Goal: Find specific page/section: Find specific page/section

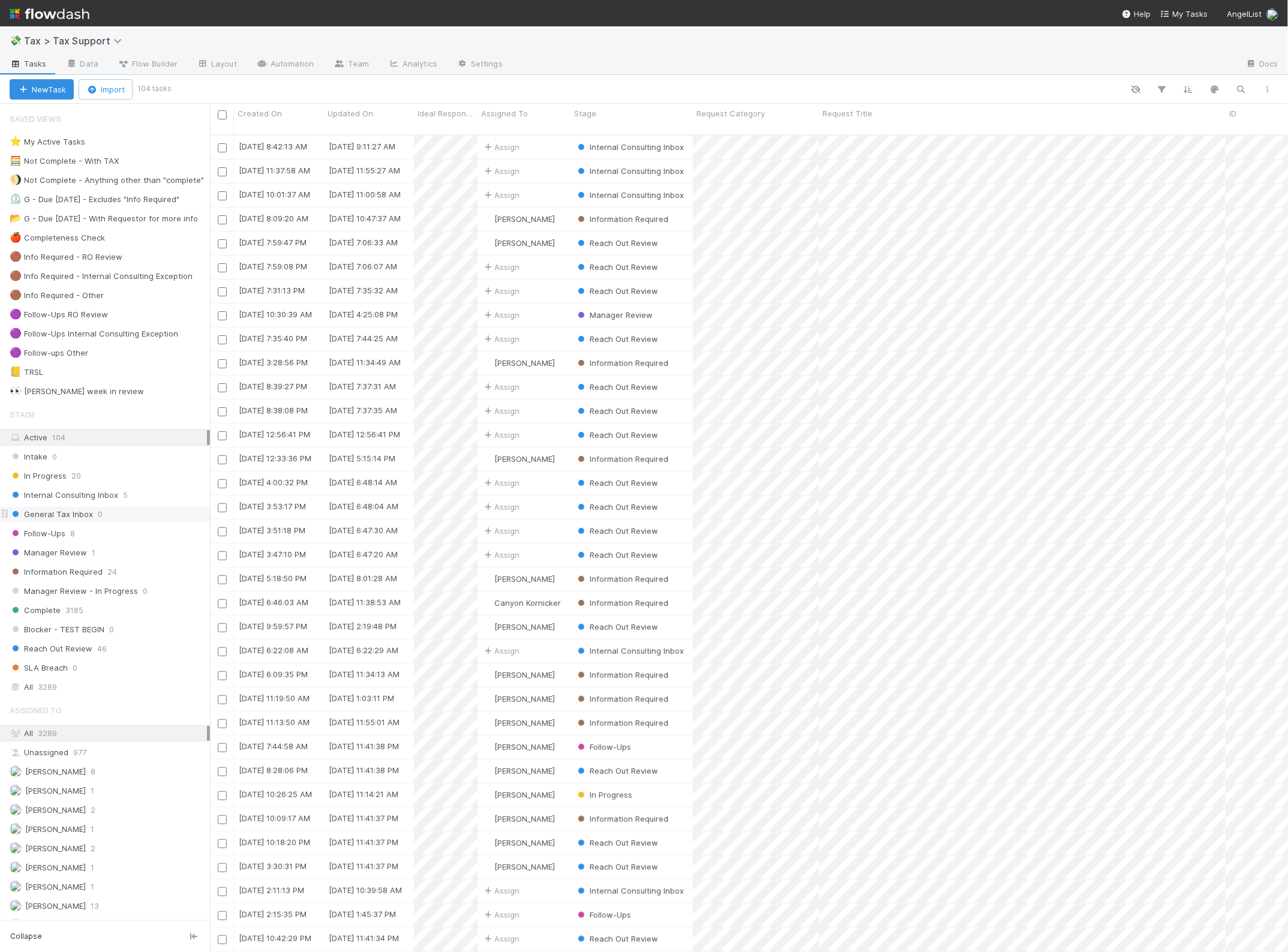
scroll to position [815, 1067]
click at [75, 12] on img at bounding box center [50, 13] width 80 height 20
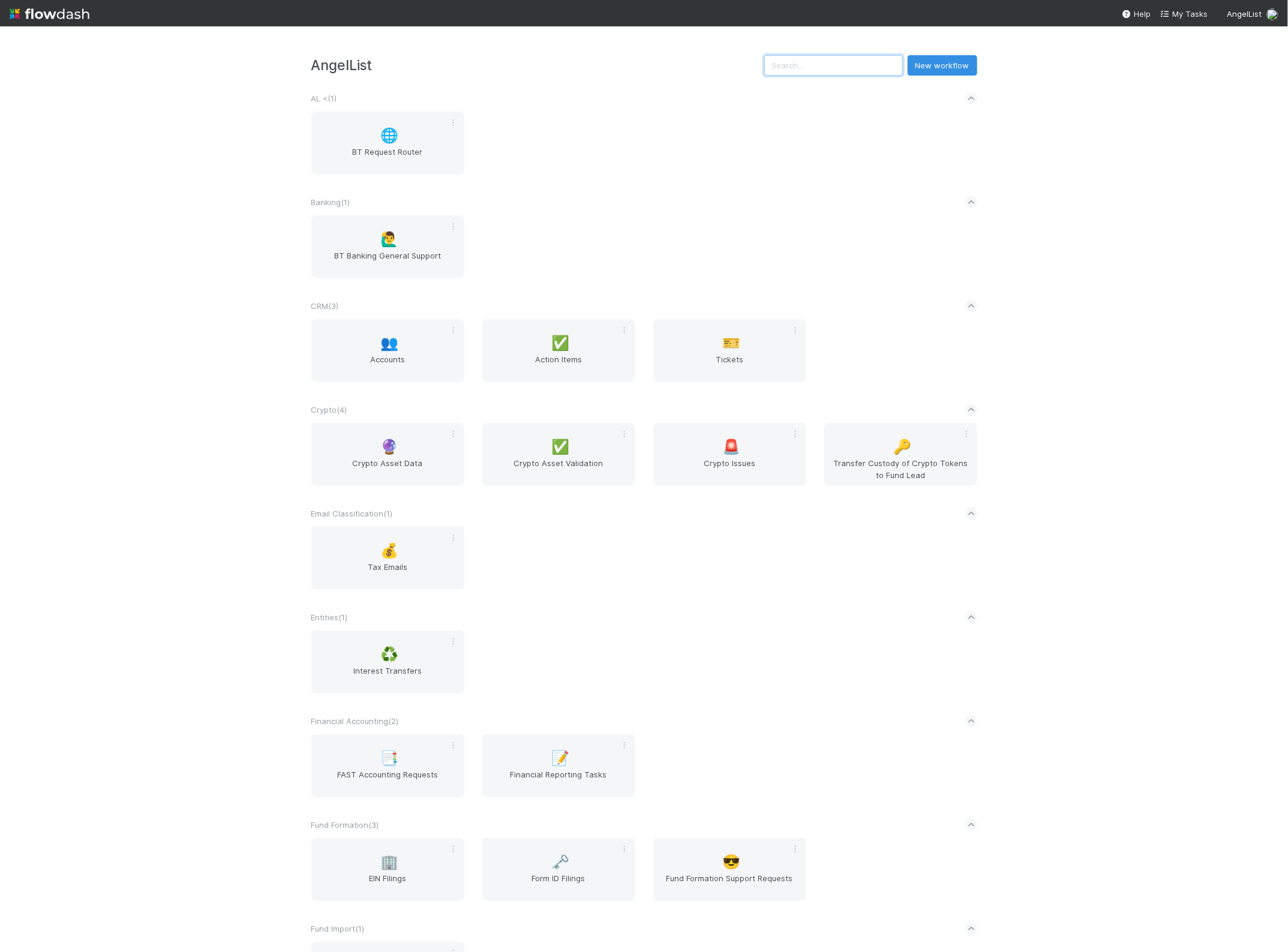
click at [806, 59] on input "text" at bounding box center [833, 65] width 138 height 20
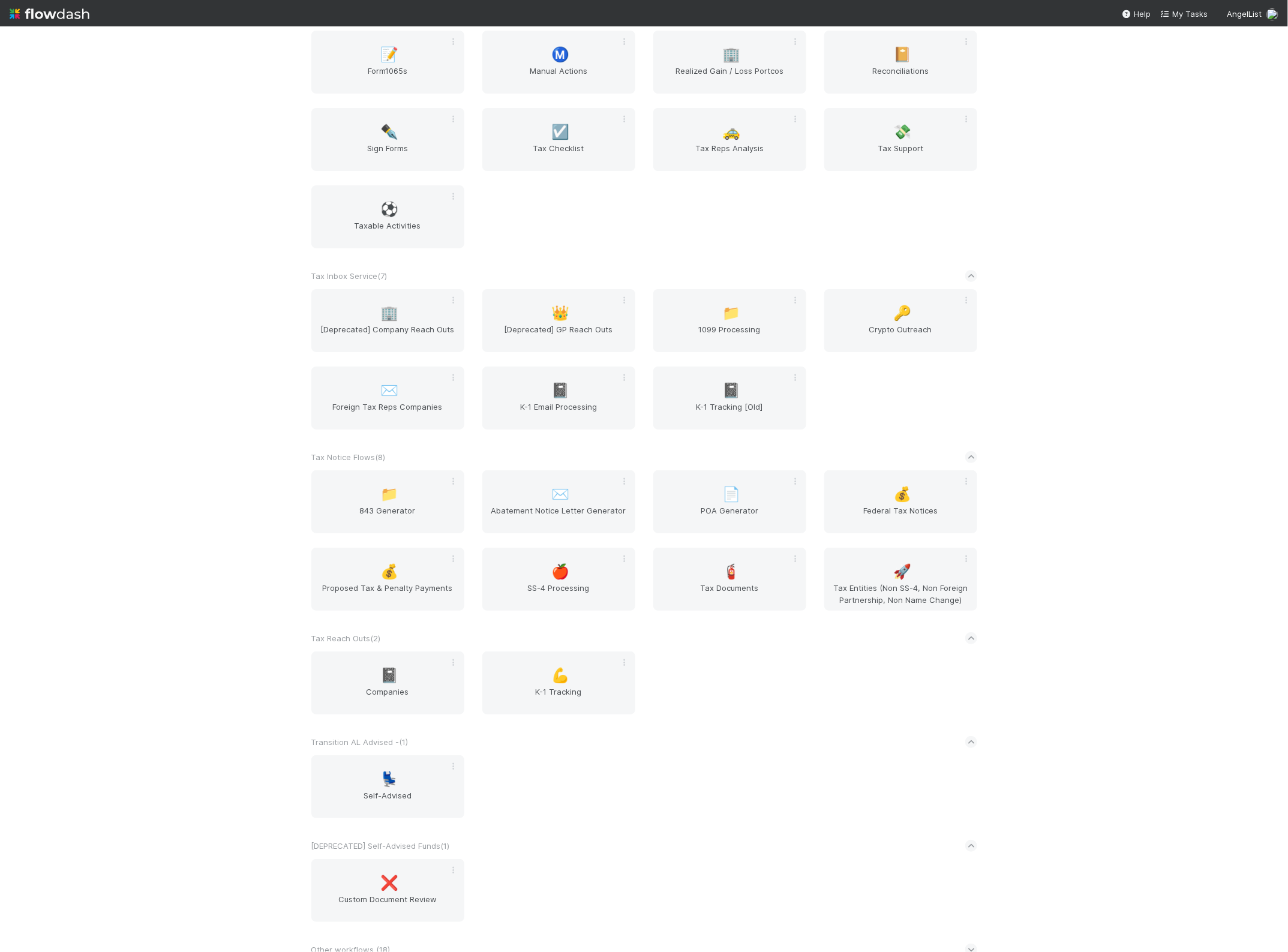
scroll to position [2526, 0]
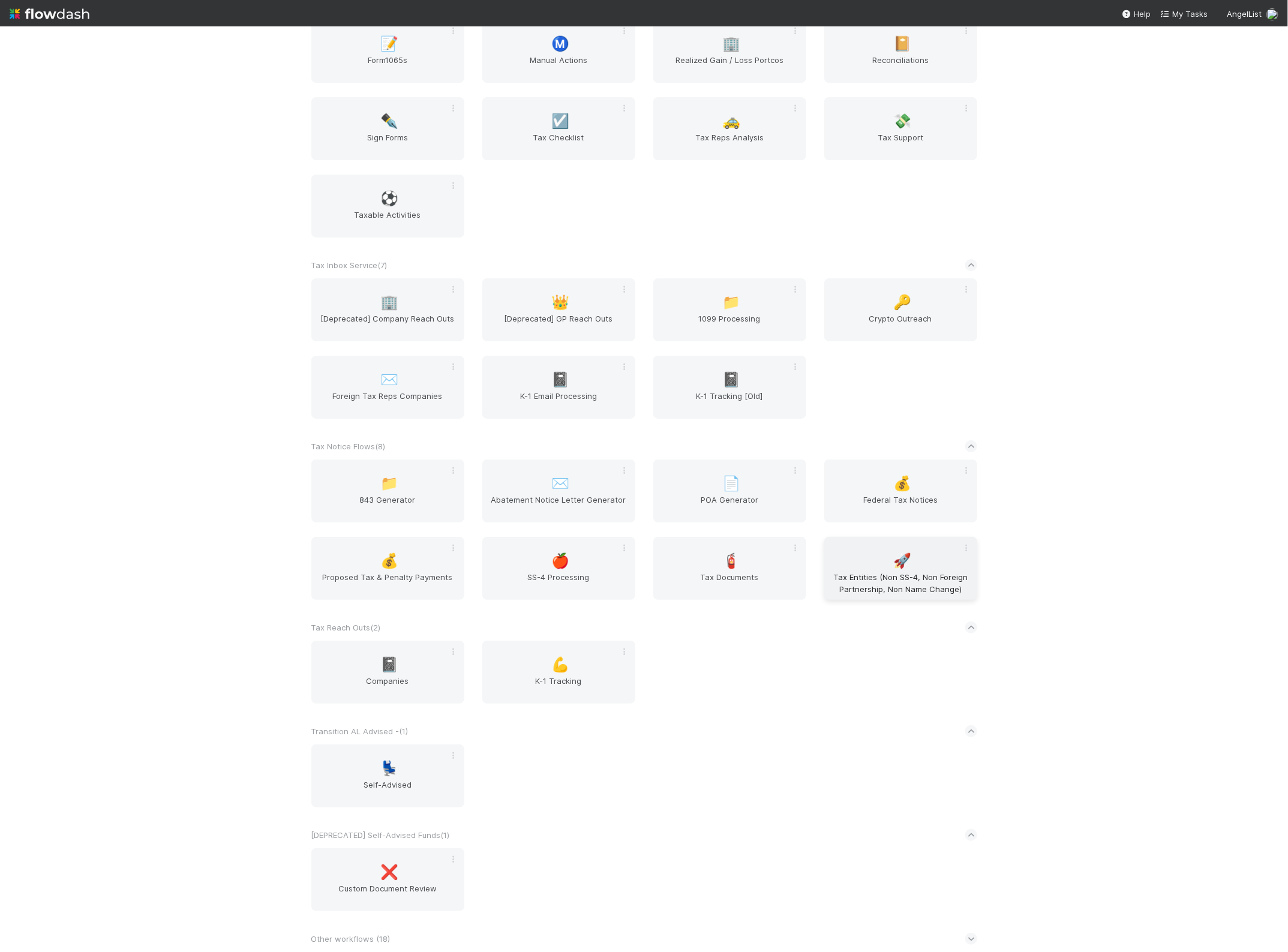
click at [871, 567] on div "🚀 Tax Entities (Non SS-4, Non Foreign Partnership, Non Name Change)" at bounding box center [901, 567] width 153 height 63
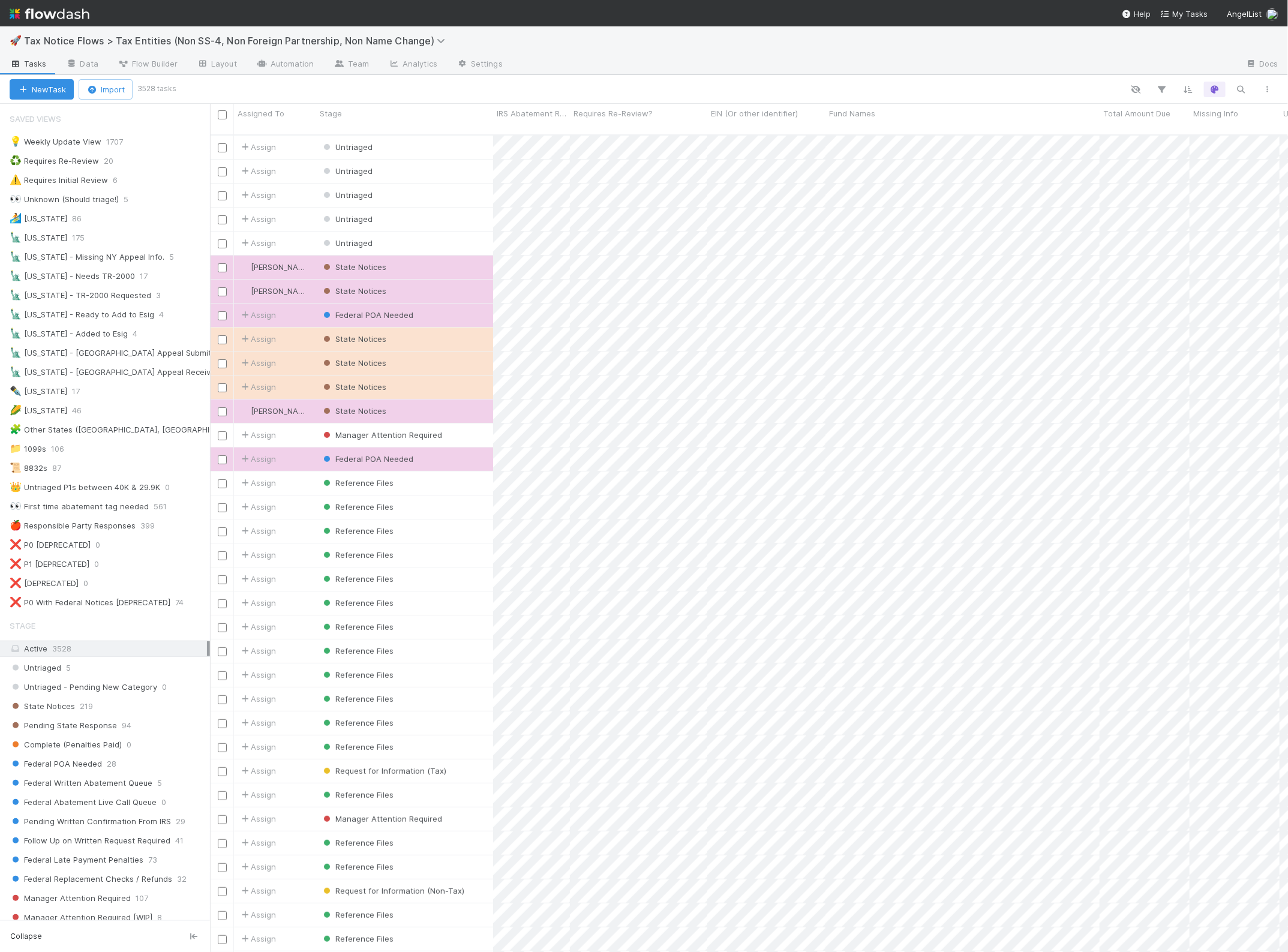
scroll to position [815, 1067]
click at [1241, 84] on icon "button" at bounding box center [1241, 89] width 12 height 11
click at [1138, 62] on input at bounding box center [1180, 69] width 120 height 15
click at [1171, 74] on input at bounding box center [1180, 69] width 120 height 15
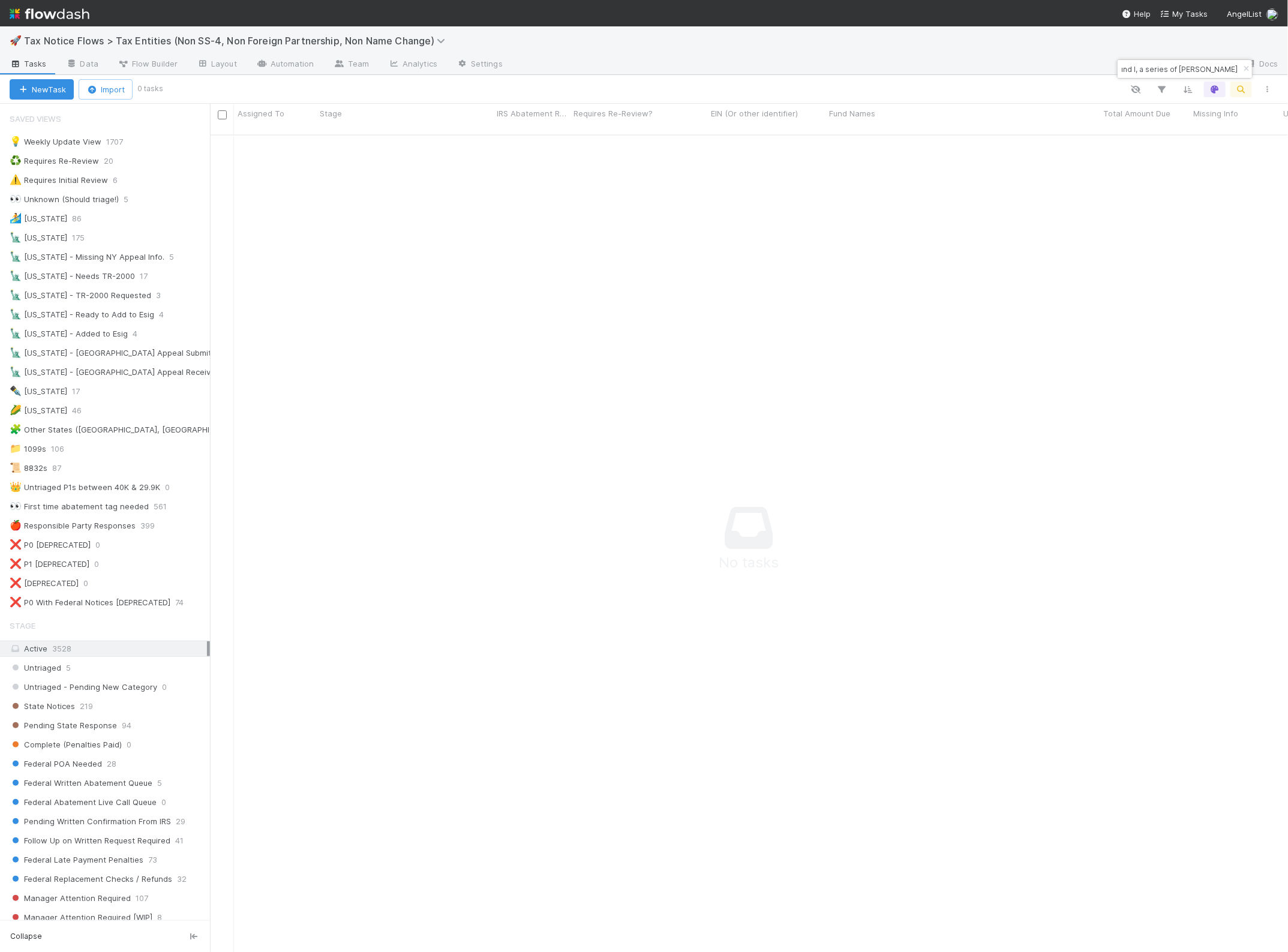
scroll to position [0, 0]
drag, startPoint x: 1221, startPoint y: 67, endPoint x: 1108, endPoint y: 67, distance: 113.0
click at [1108, 67] on body "🚀 Tax Notice Flows > Tax Entities (Non SS-4, Non Foreign Partnership, Non Name …" at bounding box center [644, 476] width 1288 height 952
drag, startPoint x: 1122, startPoint y: 67, endPoint x: 1228, endPoint y: 71, distance: 106.1
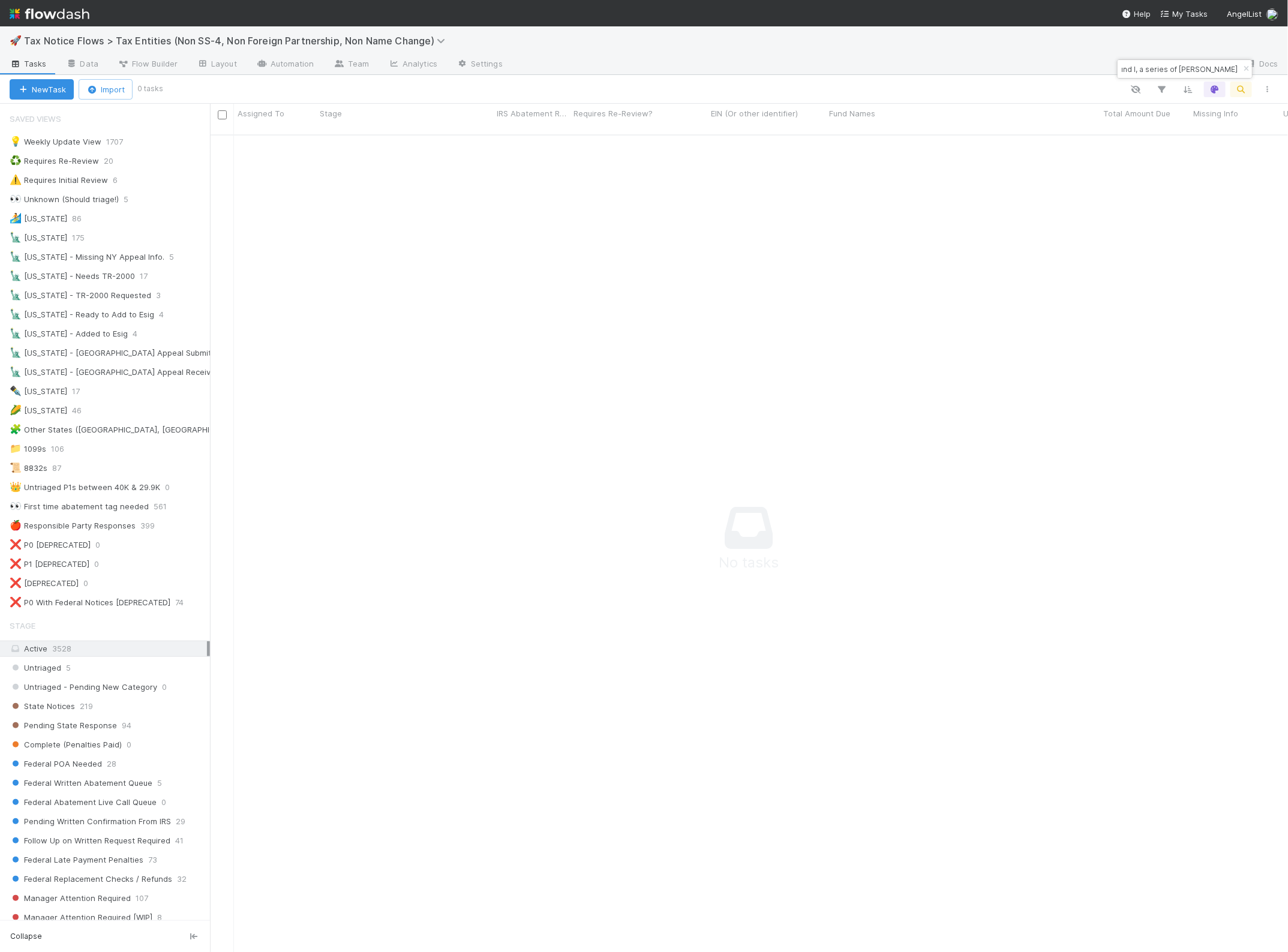
click at [1228, 71] on div "Fund I, a series of [PERSON_NAME]" at bounding box center [1185, 69] width 134 height 18
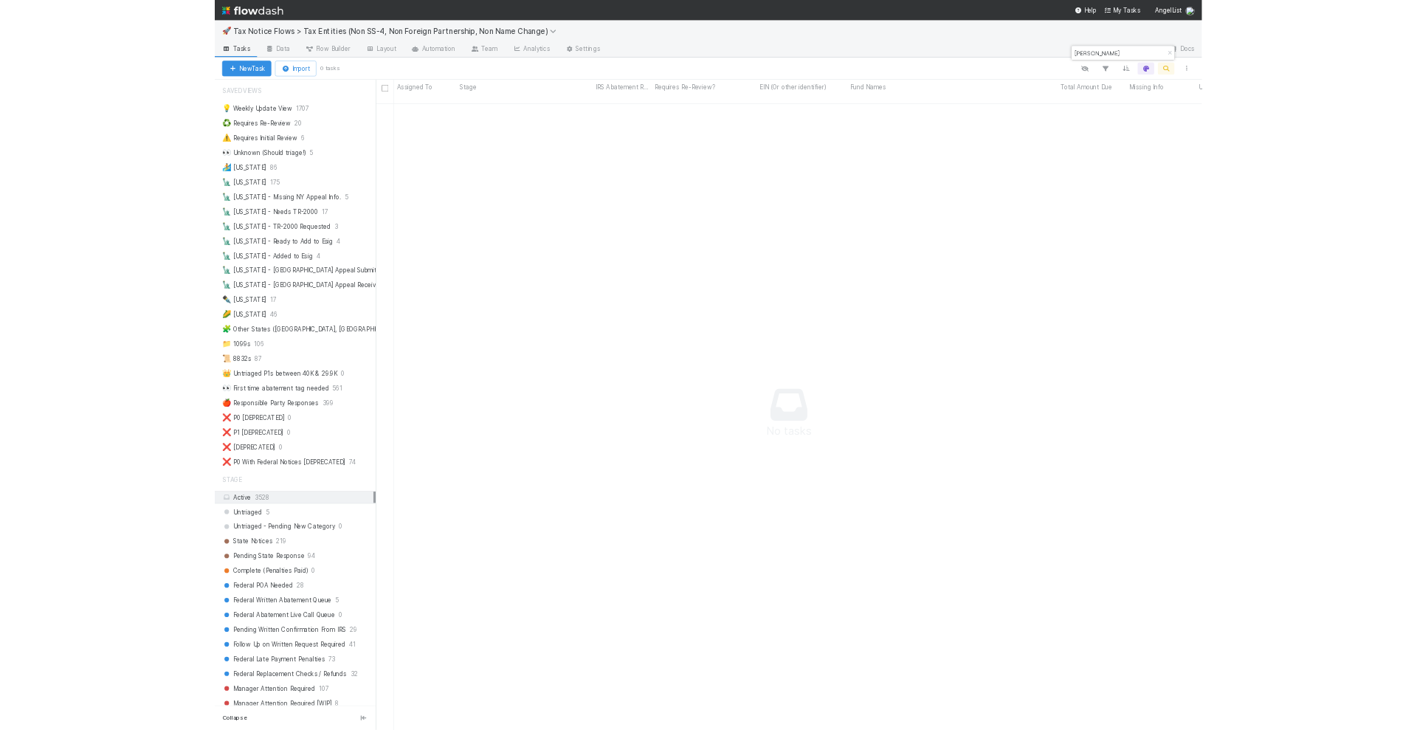
scroll to position [989, 1299]
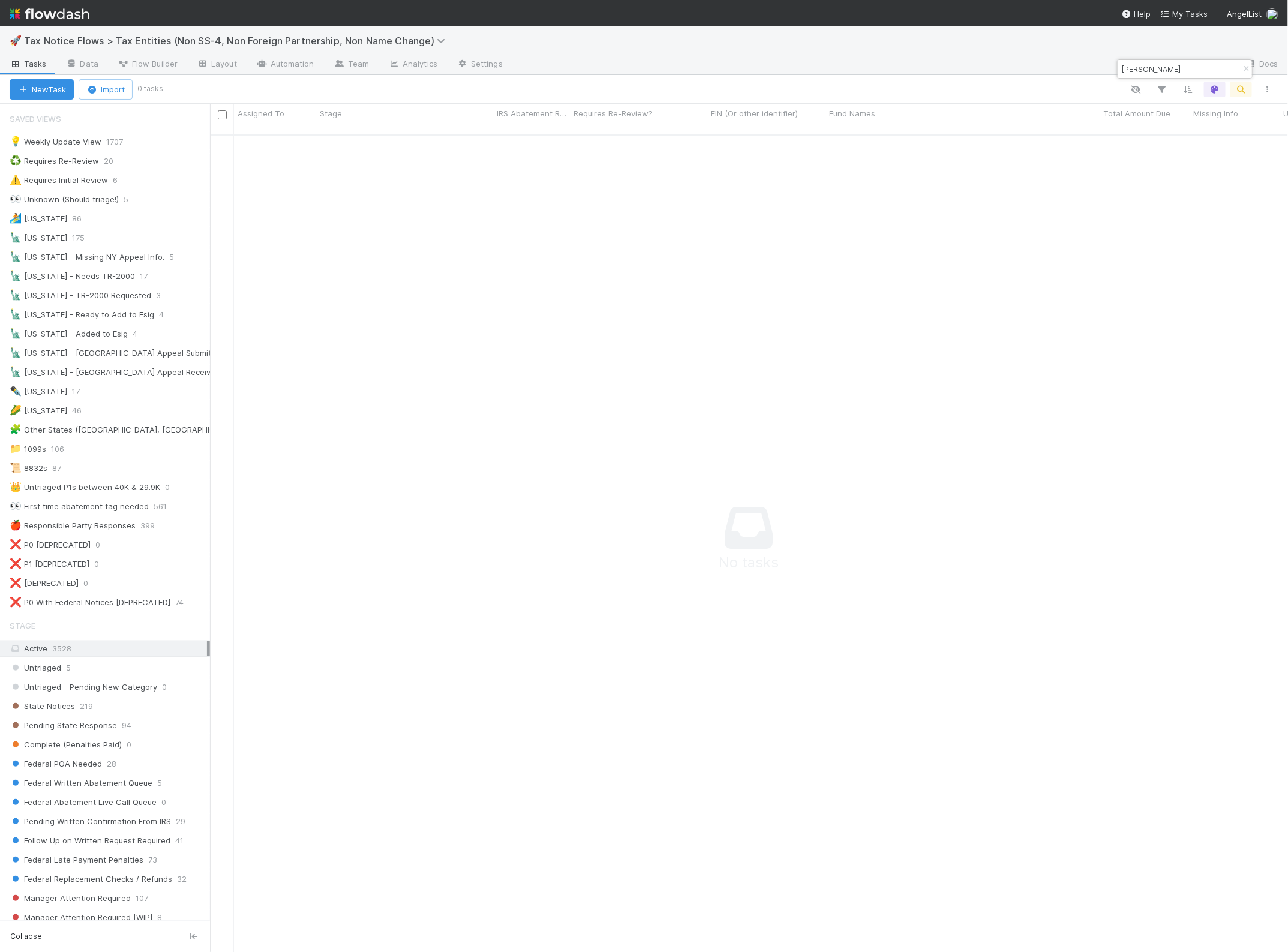
type input "[PERSON_NAME]"
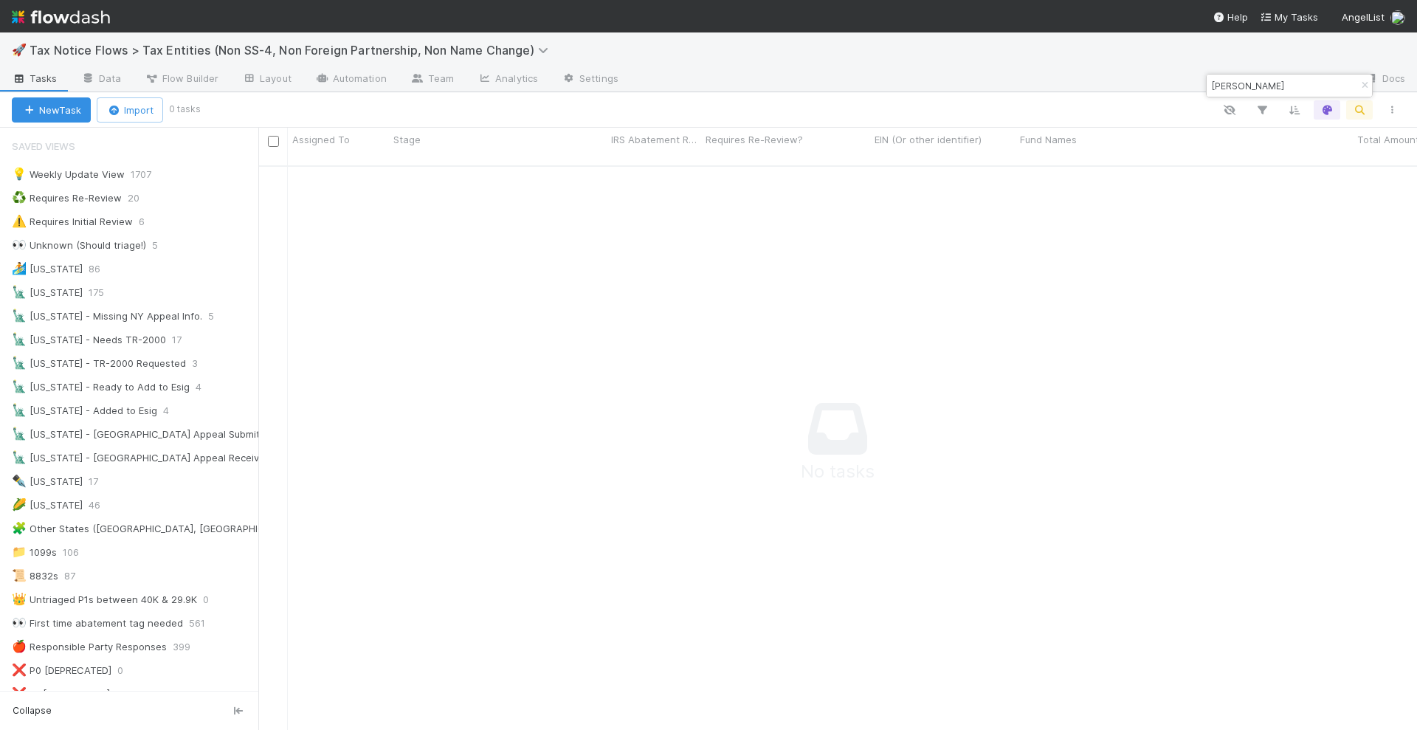
scroll to position [548, 1130]
click at [69, 20] on img at bounding box center [61, 16] width 98 height 25
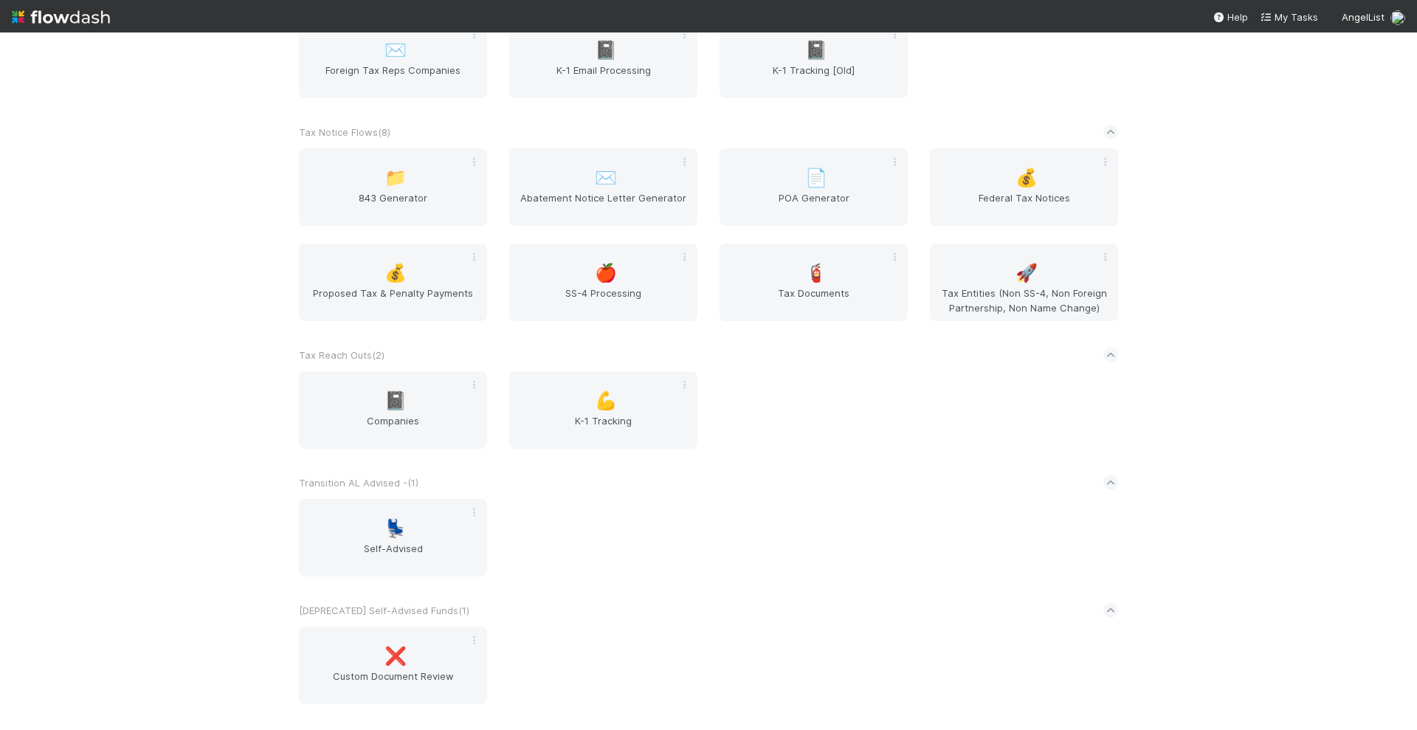
scroll to position [3505, 0]
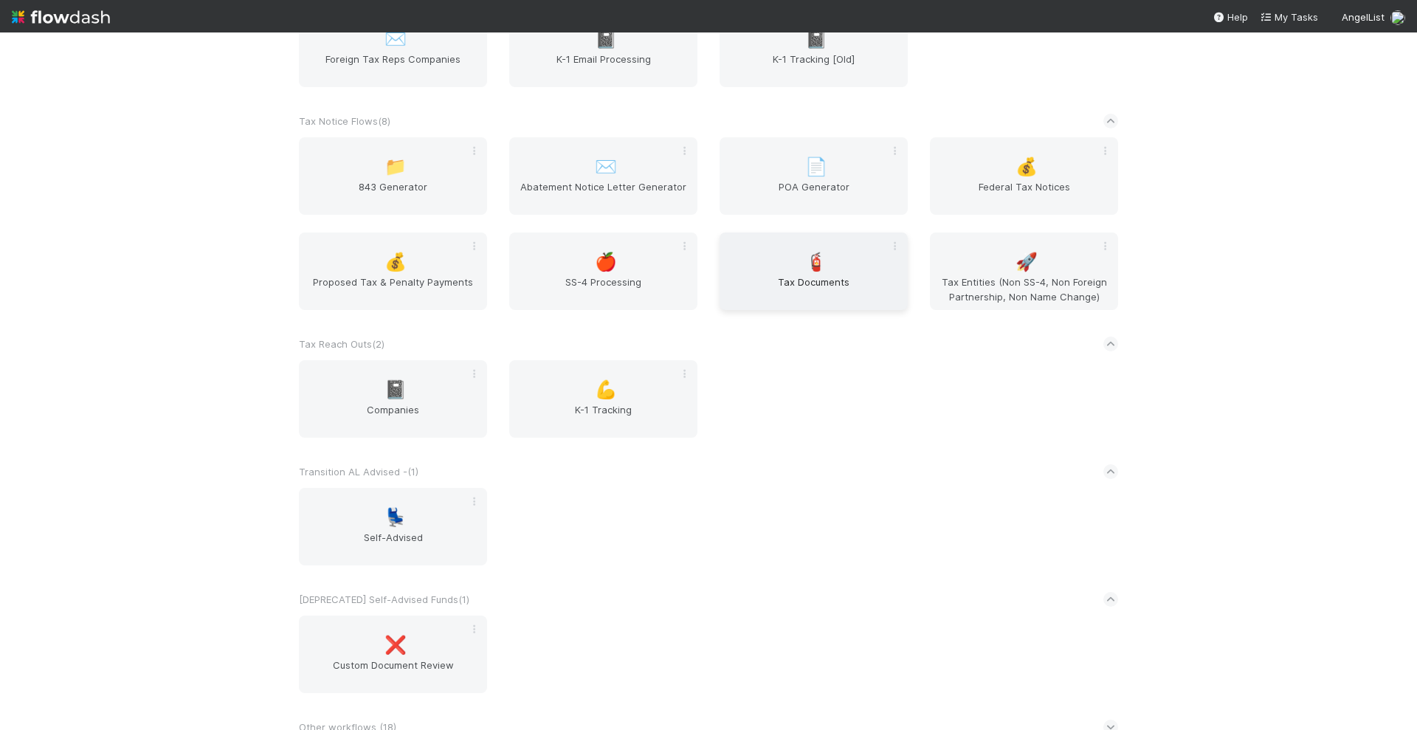
click at [782, 286] on span "Tax Documents" at bounding box center [813, 289] width 176 height 30
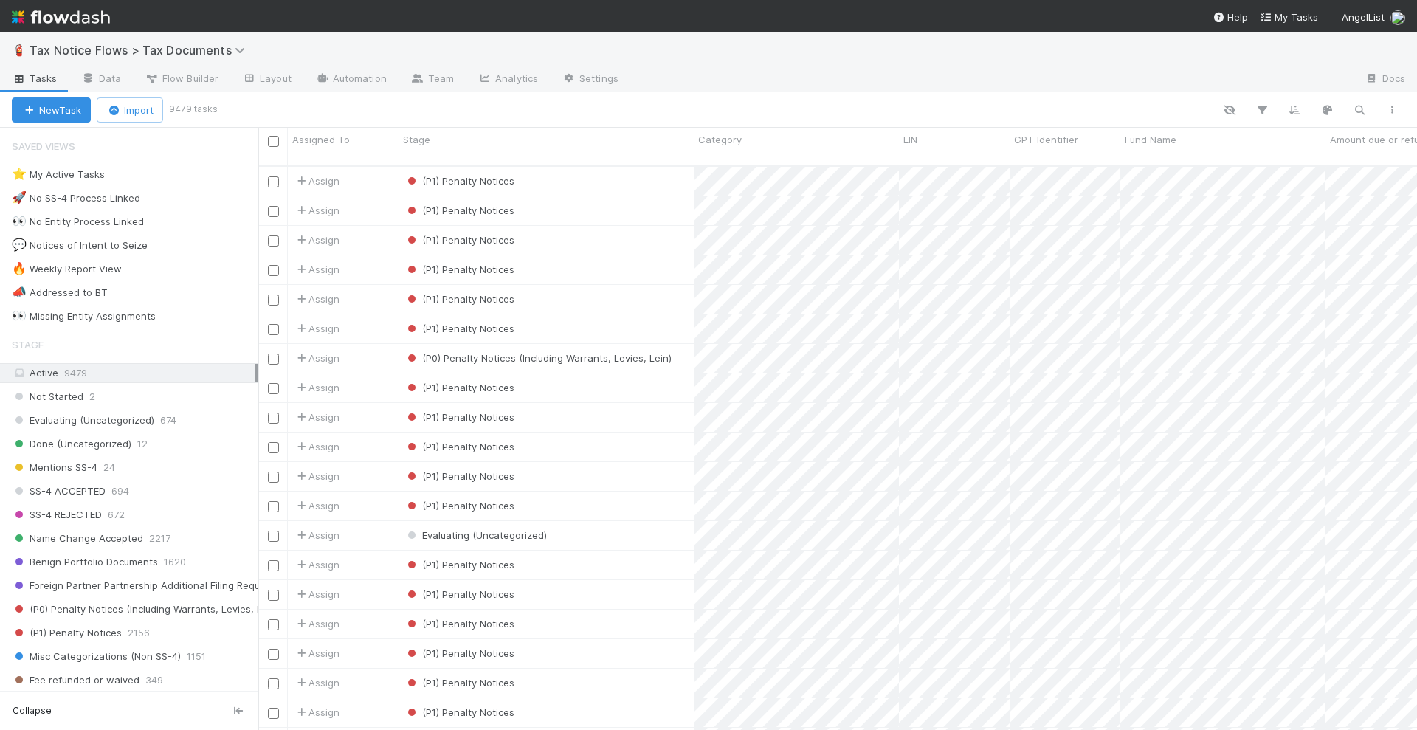
scroll to position [562, 1144]
click at [1369, 108] on button "button" at bounding box center [1359, 109] width 27 height 19
click at [1265, 85] on input at bounding box center [1283, 86] width 148 height 18
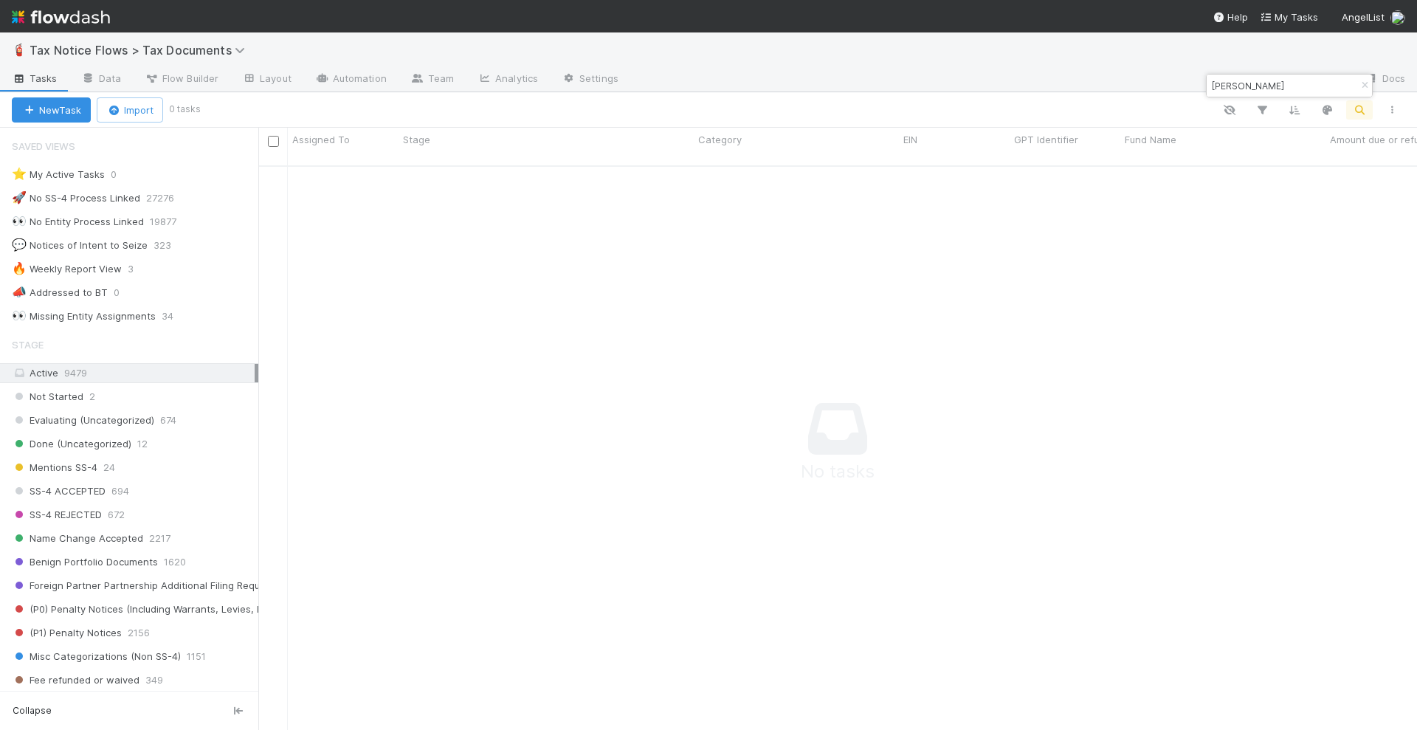
scroll to position [548, 1130]
click at [1269, 86] on input "[PERSON_NAME]" at bounding box center [1283, 86] width 148 height 18
type input "red shepherd"
click at [686, 171] on div "Evaluating (Uncategorized)" at bounding box center [545, 181] width 295 height 29
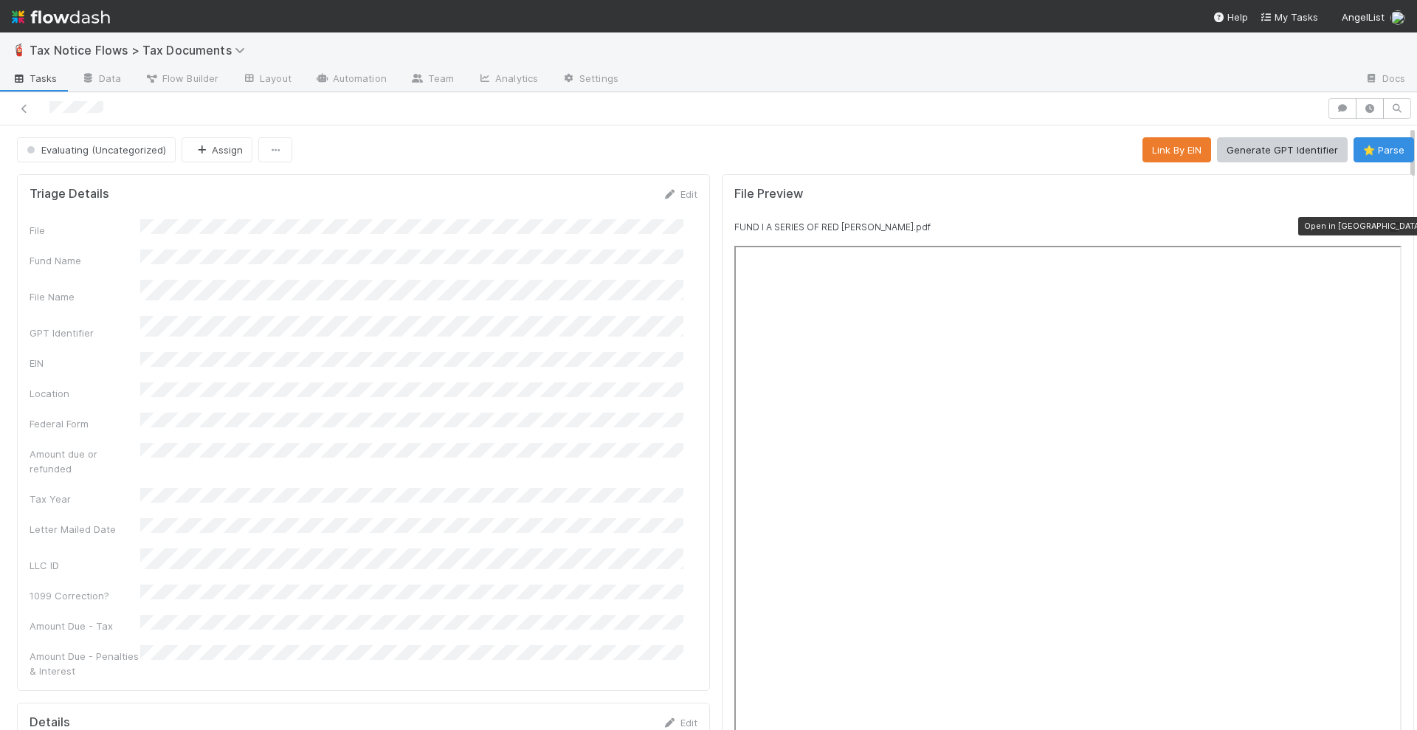
click at [1386, 224] on icon at bounding box center [1393, 227] width 15 height 10
